Goal: Transaction & Acquisition: Purchase product/service

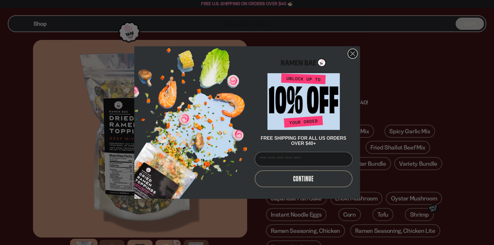
click at [355, 55] on circle "Close dialog" at bounding box center [353, 54] width 10 height 10
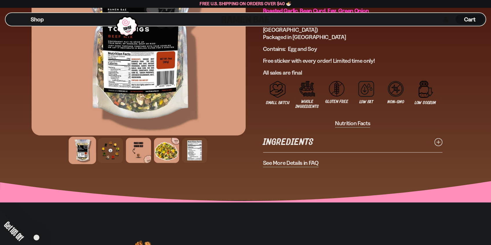
scroll to position [405, 0]
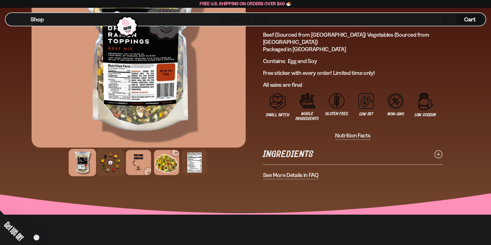
click at [113, 155] on div at bounding box center [111, 163] width 28 height 28
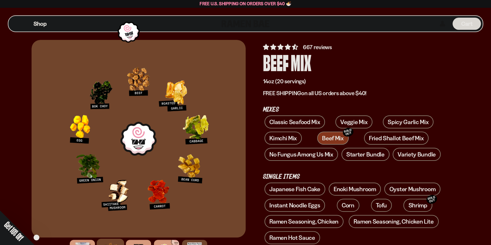
scroll to position [0, 0]
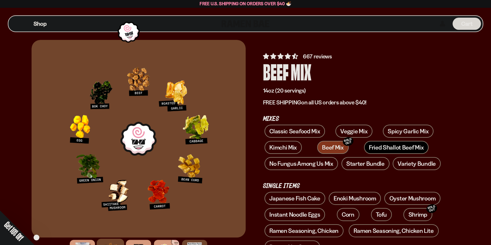
click at [374, 148] on link "Fried Shallot Beef Mix" at bounding box center [396, 147] width 65 height 13
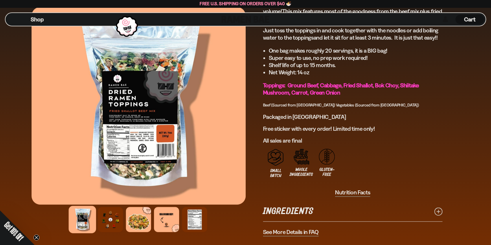
scroll to position [463, 0]
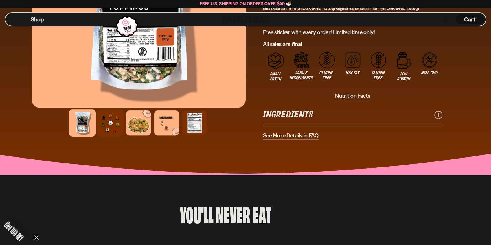
click at [117, 130] on div at bounding box center [111, 123] width 28 height 28
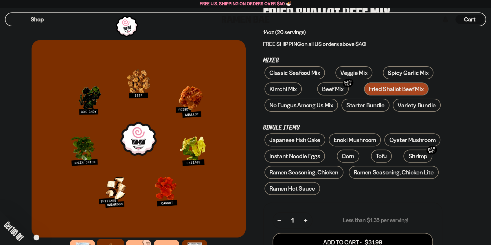
scroll to position [58, 0]
click at [402, 72] on link "Spicy Garlic Mix" at bounding box center [408, 73] width 51 height 13
